Goal: Task Accomplishment & Management: Manage account settings

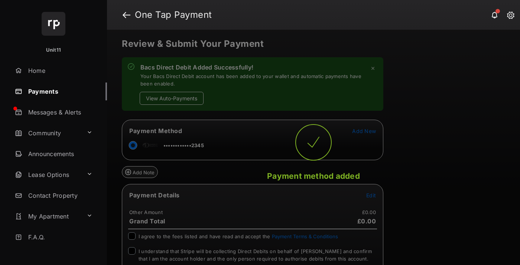
click at [171, 98] on button "View Auto-Payments" at bounding box center [172, 98] width 64 height 13
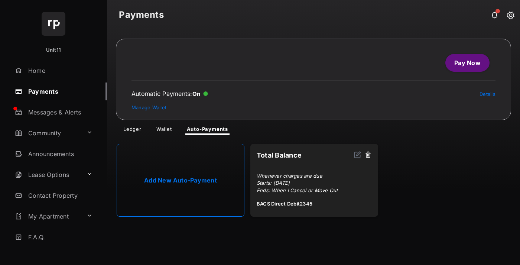
click at [149, 107] on link "Manage Wallet" at bounding box center [148, 107] width 35 height 6
